Goal: Find contact information: Find contact information

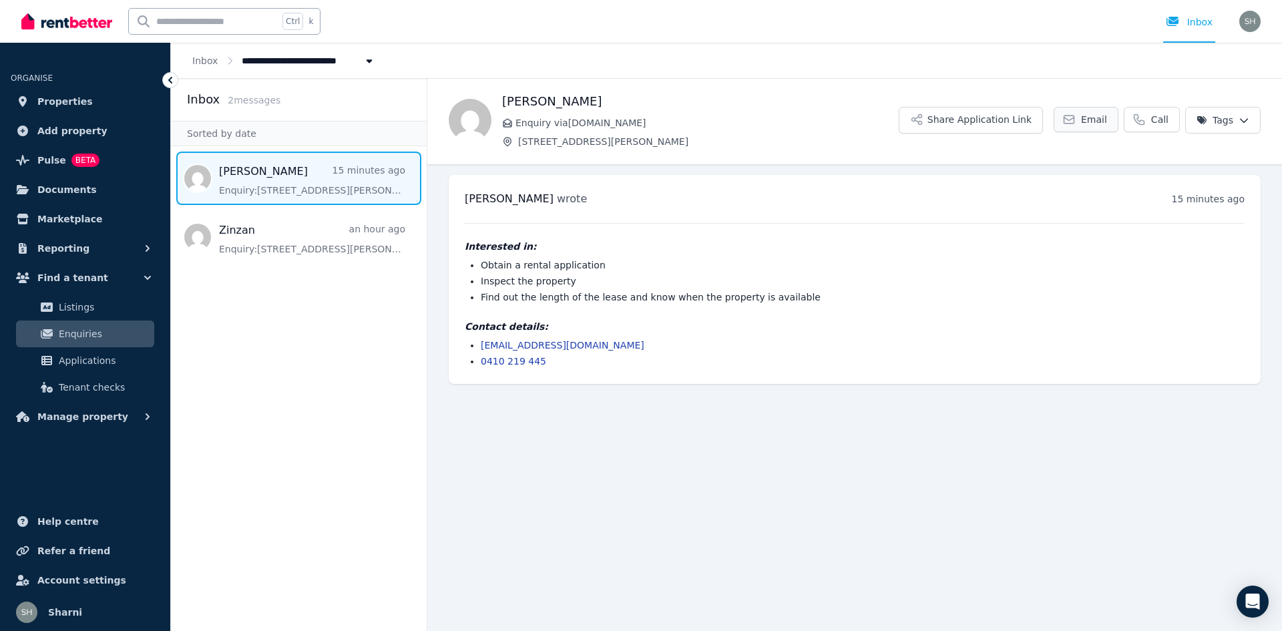
click at [1090, 119] on span "Email" at bounding box center [1094, 119] width 26 height 13
click at [858, 469] on main "Back [PERSON_NAME] Enquiry via [DOMAIN_NAME] [STREET_ADDRESS][PERSON_NAME] Appl…" at bounding box center [854, 354] width 854 height 553
drag, startPoint x: 577, startPoint y: 345, endPoint x: 480, endPoint y: 348, distance: 97.5
click at [480, 348] on ul "[EMAIL_ADDRESS][DOMAIN_NAME] 0410 219 445" at bounding box center [855, 352] width 780 height 29
copy link "[EMAIL_ADDRESS][DOMAIN_NAME]"
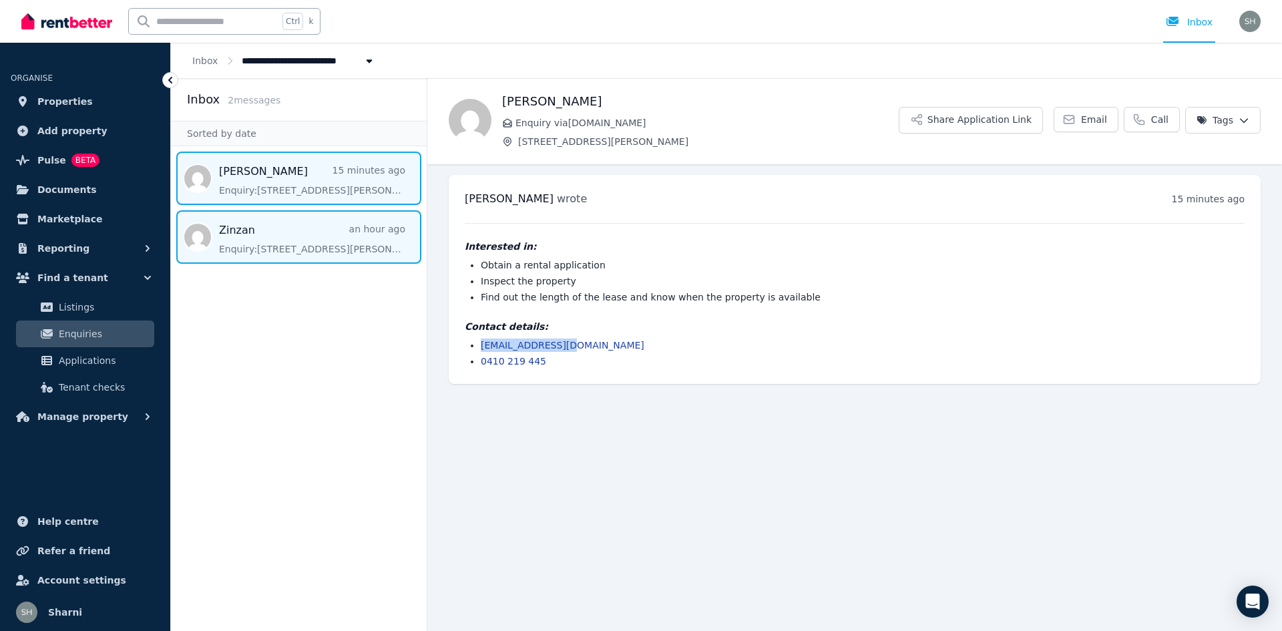
click at [294, 246] on span "Message list" at bounding box center [299, 236] width 256 height 53
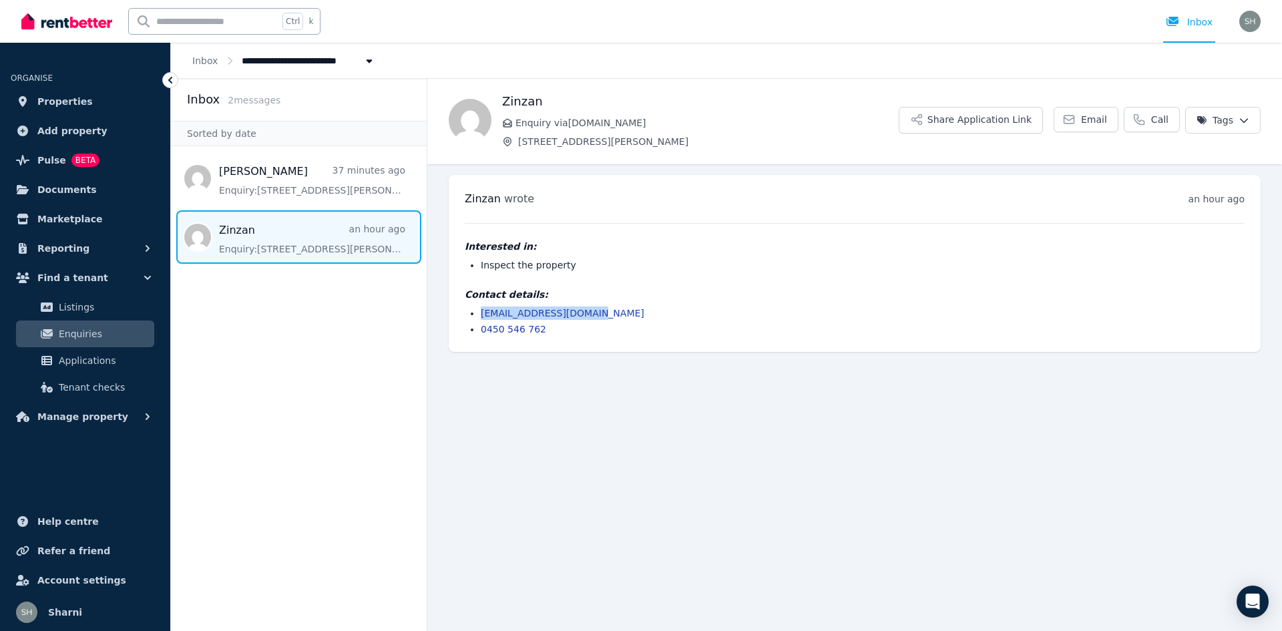
drag, startPoint x: 585, startPoint y: 314, endPoint x: 479, endPoint y: 318, distance: 105.6
click at [479, 318] on ul "[EMAIL_ADDRESS][DOMAIN_NAME] 0450 546 762" at bounding box center [855, 320] width 780 height 29
